Goal: Find contact information: Find contact information

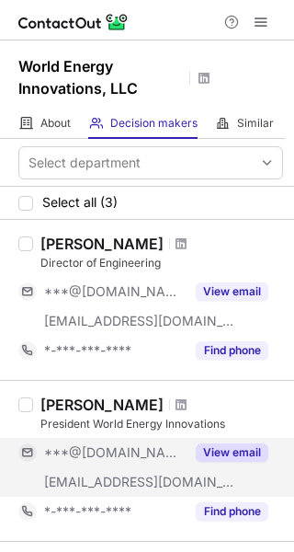
click at [222, 454] on button "View email" at bounding box center [232, 453] width 73 height 18
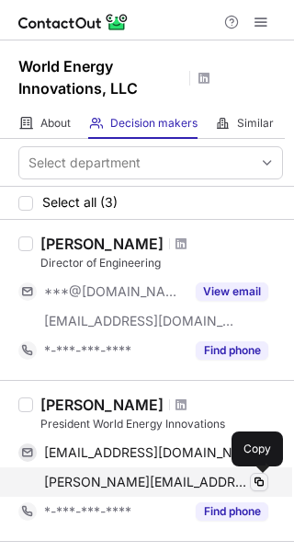
click at [253, 479] on span at bounding box center [259, 482] width 15 height 15
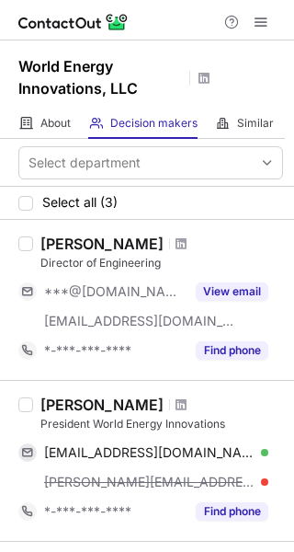
click at [63, 61] on h1 "World Energy Innovations, LLC" at bounding box center [101, 77] width 166 height 44
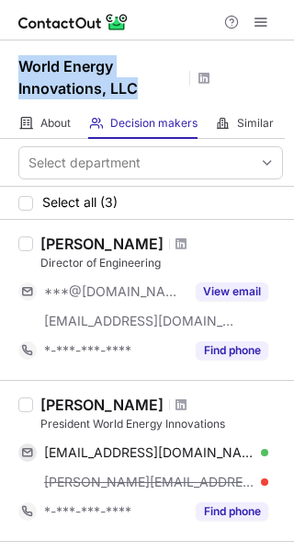
click at [63, 61] on h1 "World Energy Innovations, LLC" at bounding box center [101, 77] width 166 height 44
copy h1 "World Energy Innovations, LLC"
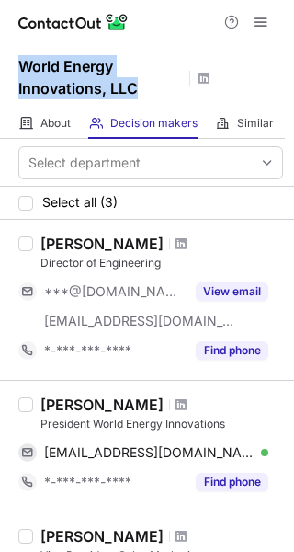
click at [97, 79] on h1 "World Energy Innovations, LLC" at bounding box center [101, 77] width 166 height 44
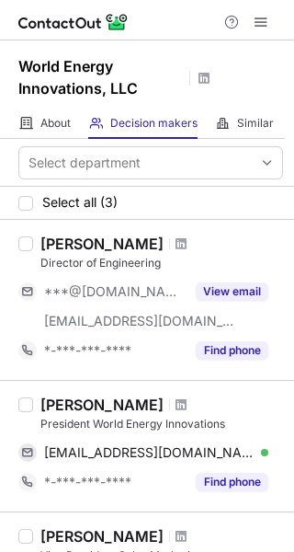
click at [104, 412] on div "Jerry Kelley" at bounding box center [101, 405] width 123 height 18
click at [103, 412] on div "Jerry Kelley" at bounding box center [101, 405] width 123 height 18
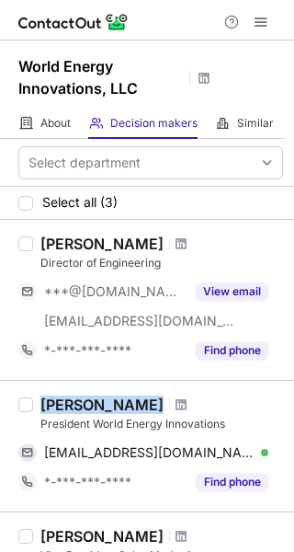
click at [103, 412] on div "Jerry Kelley" at bounding box center [101, 405] width 123 height 18
copy div "Jerry Kelley"
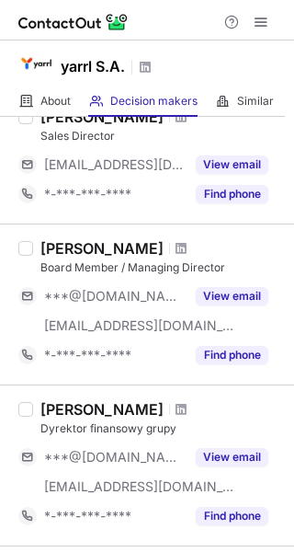
scroll to position [460, 0]
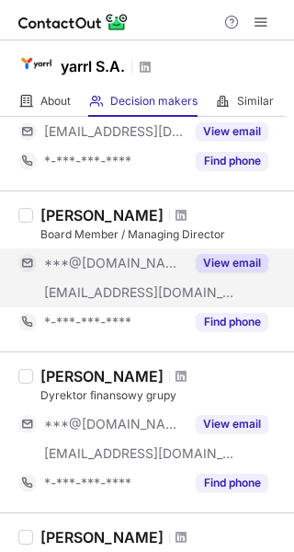
click at [229, 262] on button "View email" at bounding box center [232, 263] width 73 height 18
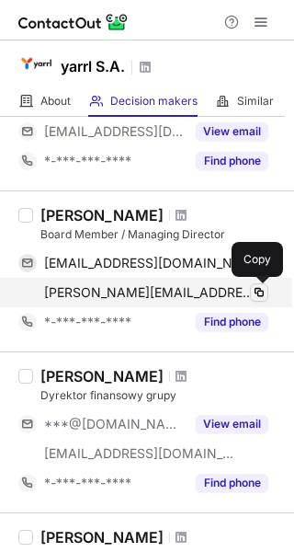
click at [260, 290] on span at bounding box center [259, 292] width 15 height 15
click at [260, 292] on span at bounding box center [259, 292] width 15 height 15
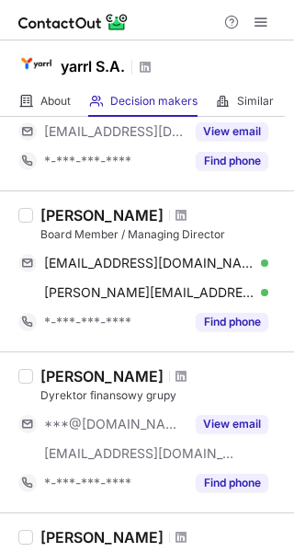
click at [87, 57] on h1 "yarrl S.A." at bounding box center [93, 66] width 64 height 22
click at [90, 66] on h1 "yarrl S.A." at bounding box center [93, 66] width 64 height 22
copy h1 "yarrl S.A."
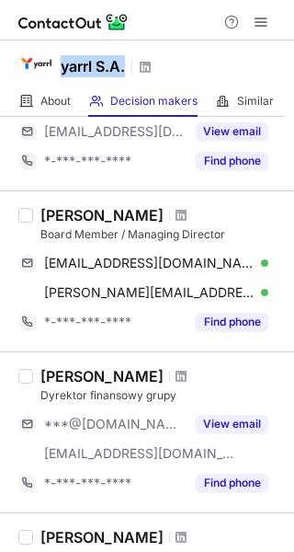
click at [89, 58] on h1 "yarrl S.A." at bounding box center [93, 66] width 64 height 22
click at [115, 206] on div "Piotr Zukowski" at bounding box center [101, 215] width 123 height 18
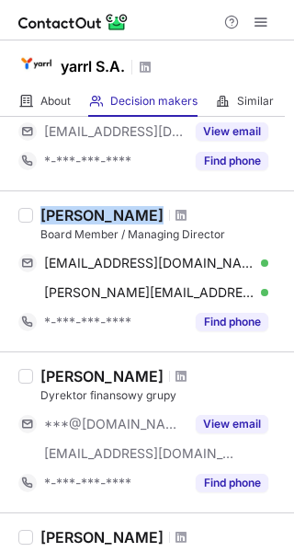
click at [115, 206] on div "Piotr Zukowski" at bounding box center [101, 215] width 123 height 18
copy div "Piotr Zukowski"
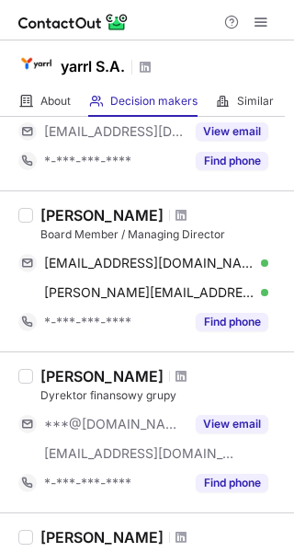
click at [193, 71] on div "yarrl S.A." at bounding box center [147, 63] width 294 height 46
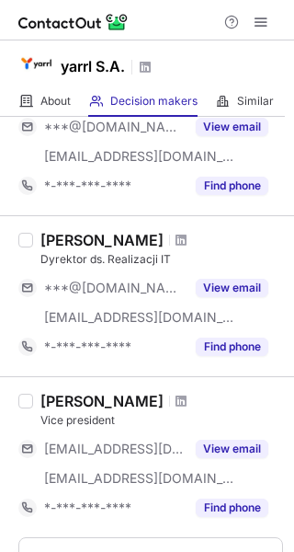
scroll to position [1277, 0]
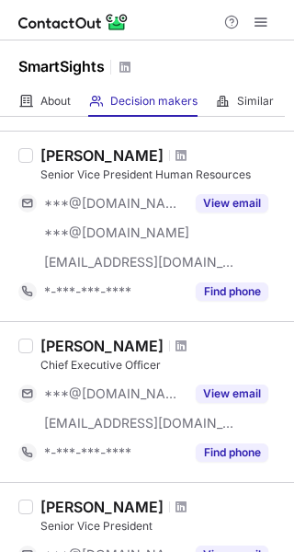
scroll to position [920, 0]
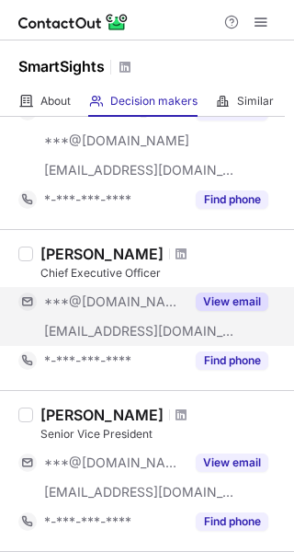
click at [224, 299] on button "View email" at bounding box center [232, 302] width 73 height 18
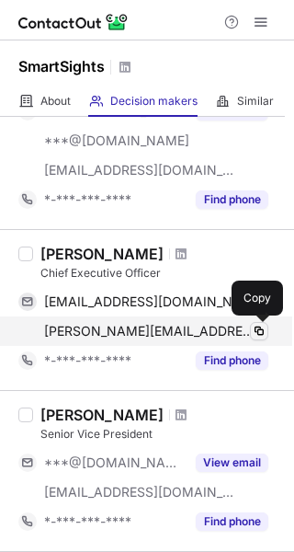
click at [262, 332] on span at bounding box center [259, 331] width 15 height 15
